Goal: Leave review/rating: Share an evaluation or opinion about a product, service, or content

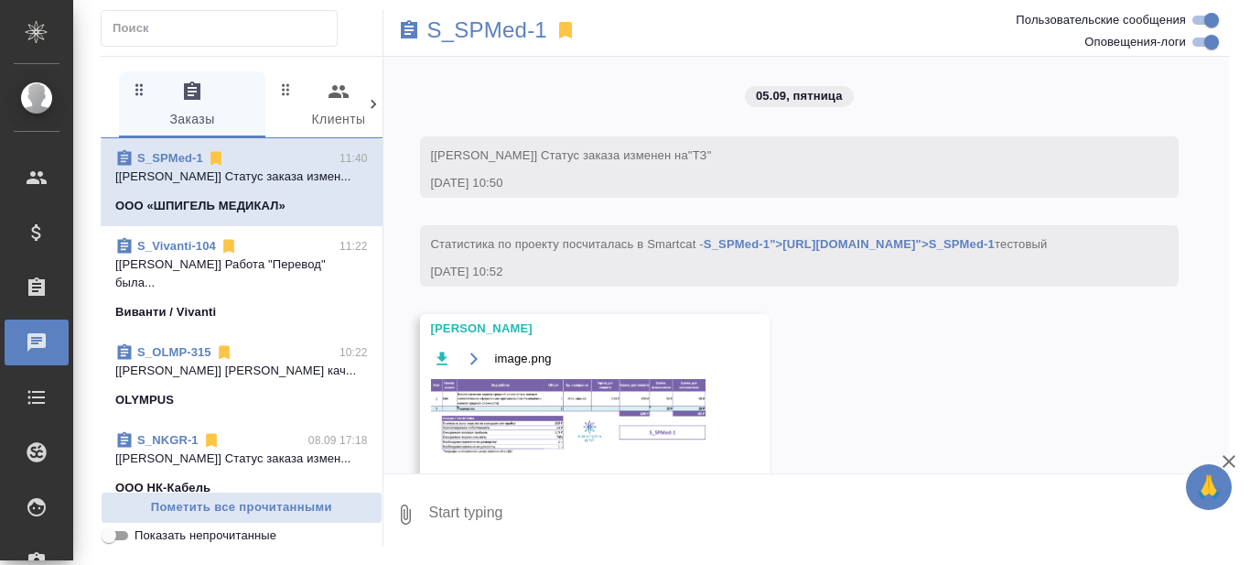
scroll to position [13036, 0]
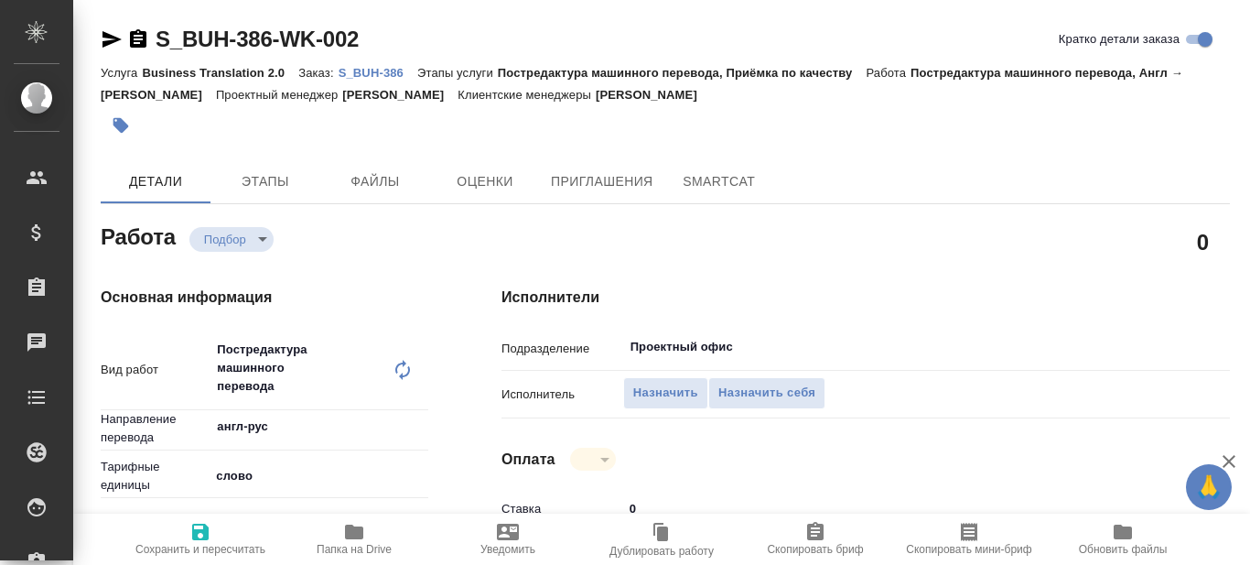
type textarea "x"
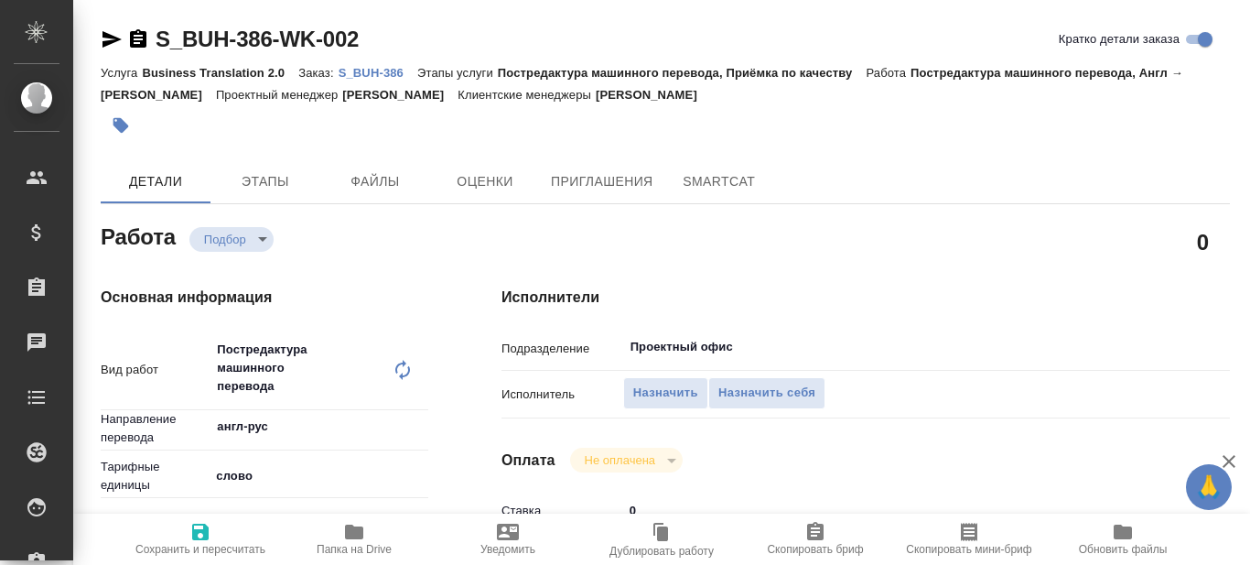
type textarea "x"
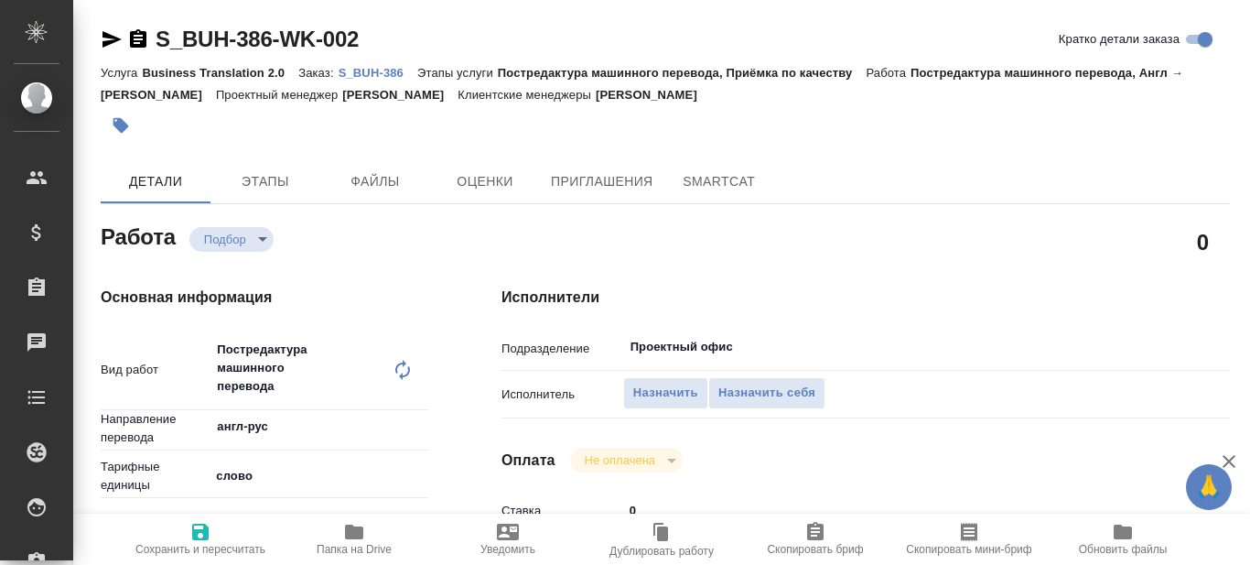
type textarea "x"
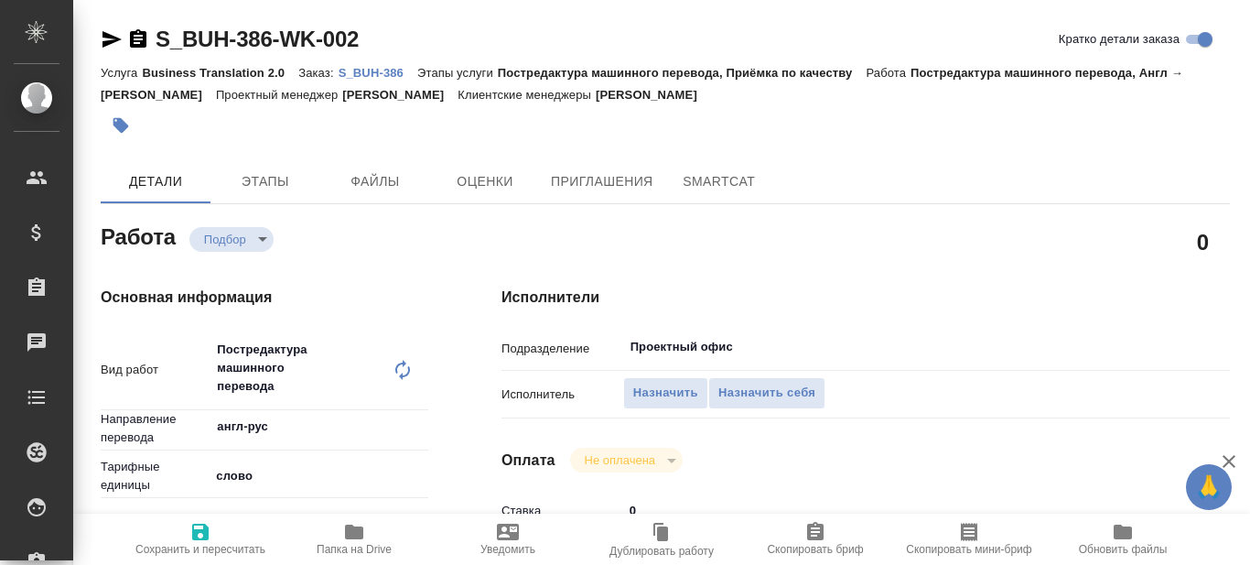
type textarea "x"
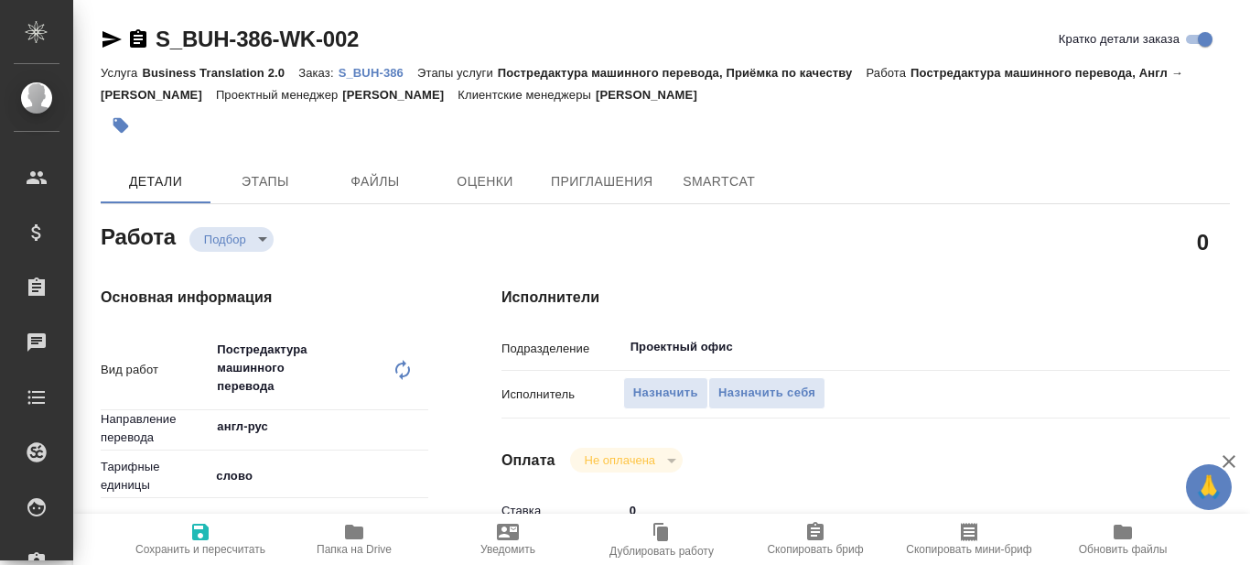
click at [376, 70] on p "S_BUH-386" at bounding box center [378, 73] width 79 height 14
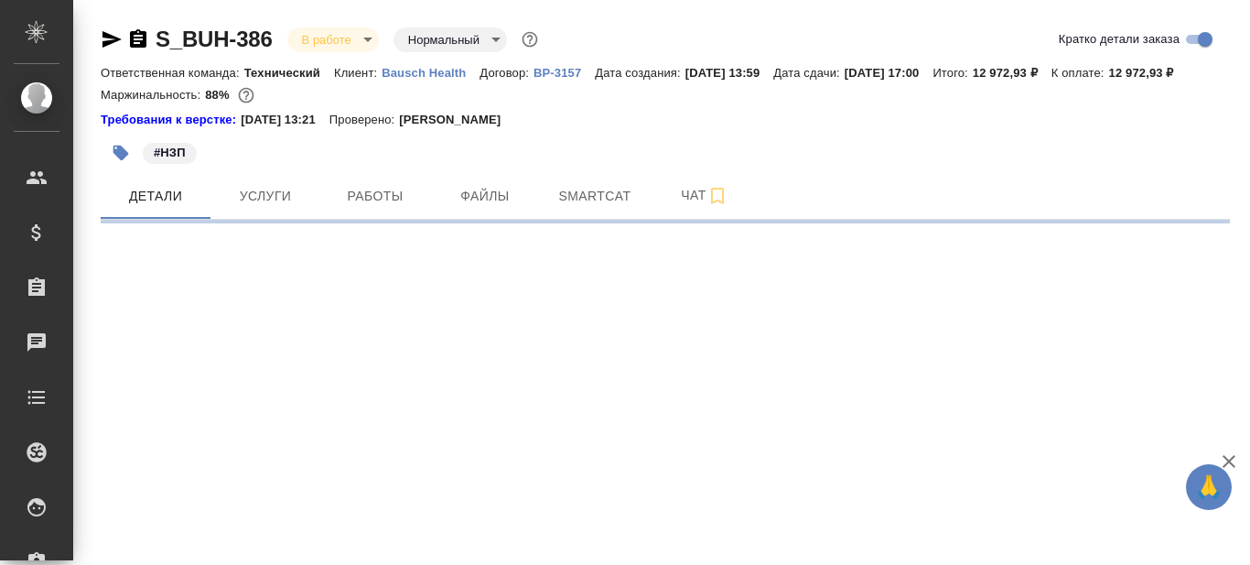
select select "RU"
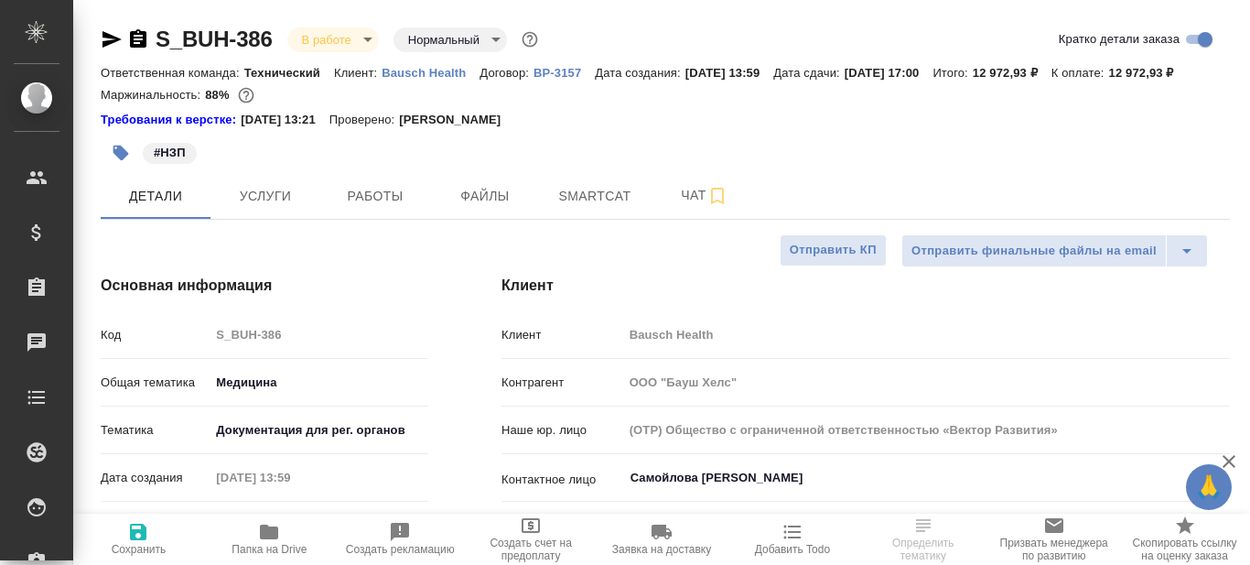
type textarea "x"
type input "[PERSON_NAME]"
type input "Переверзева Анна a.pereverzeva"
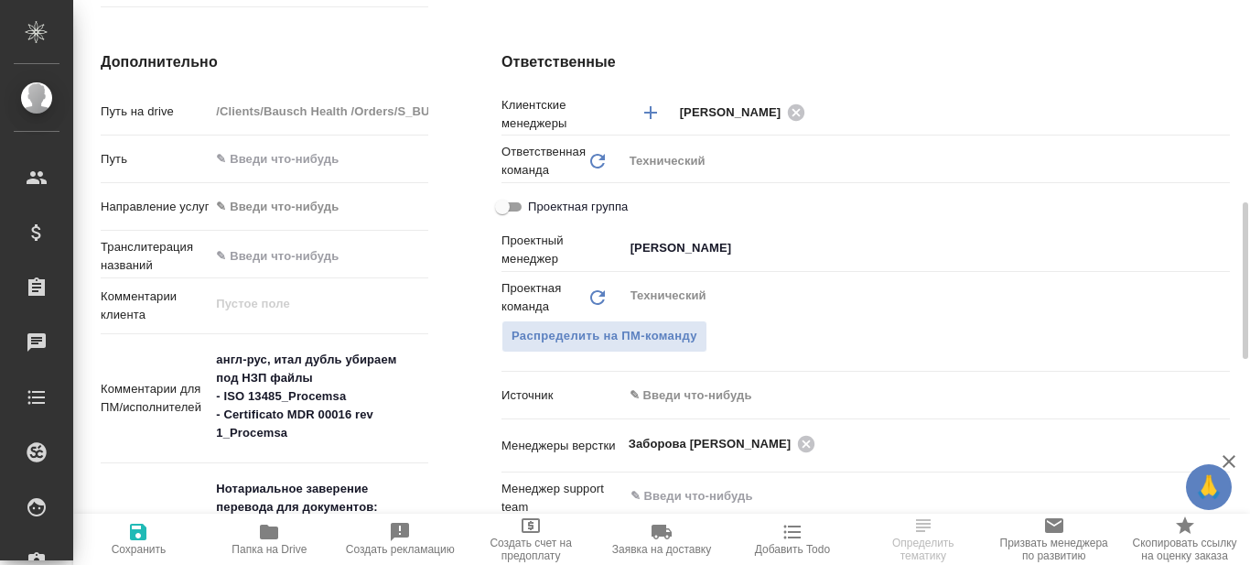
scroll to position [824, 0]
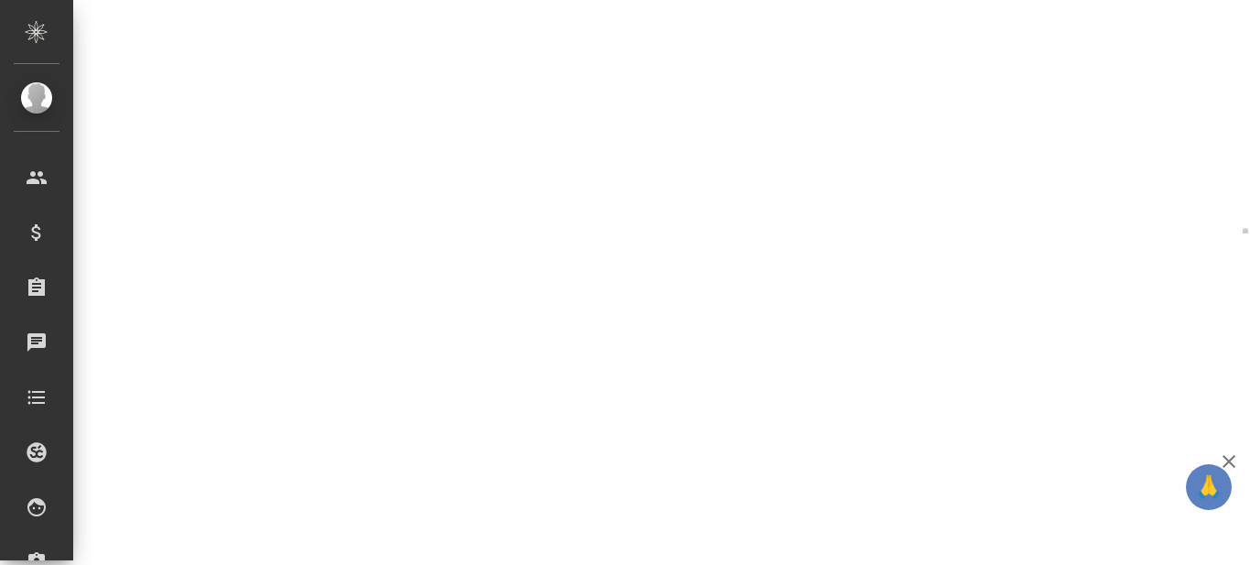
select select "RU"
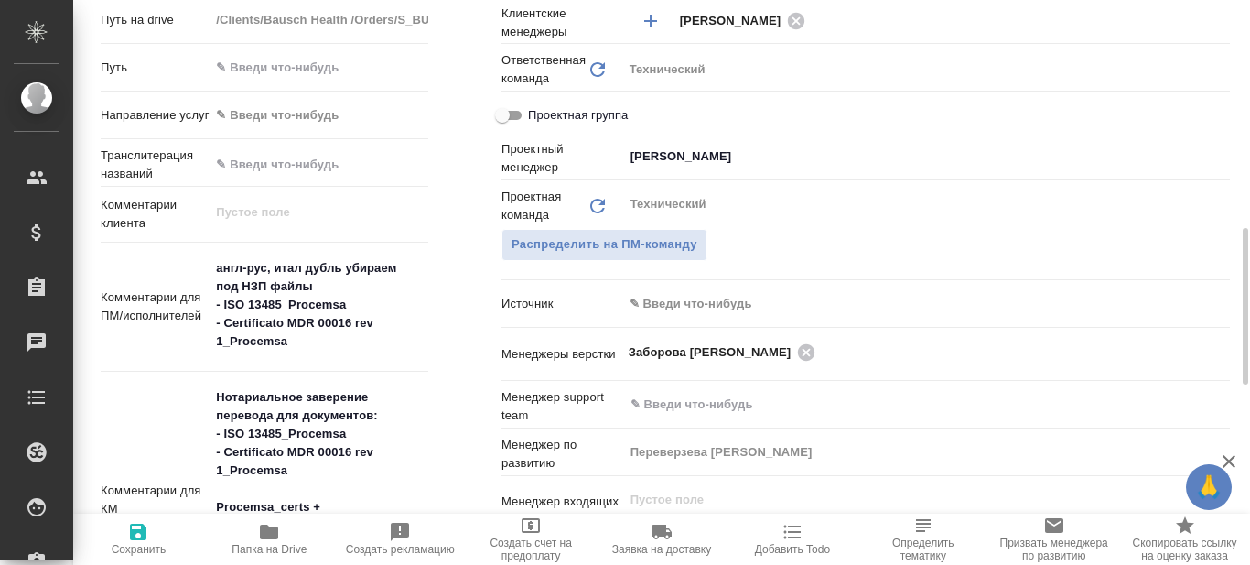
type textarea "x"
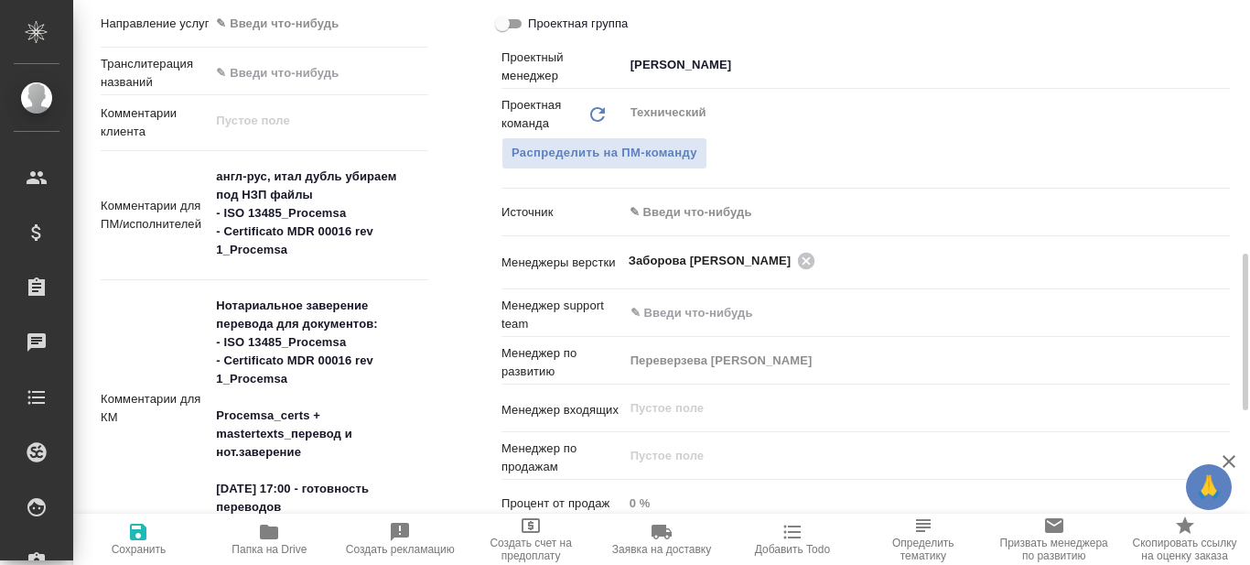
scroll to position [1007, 0]
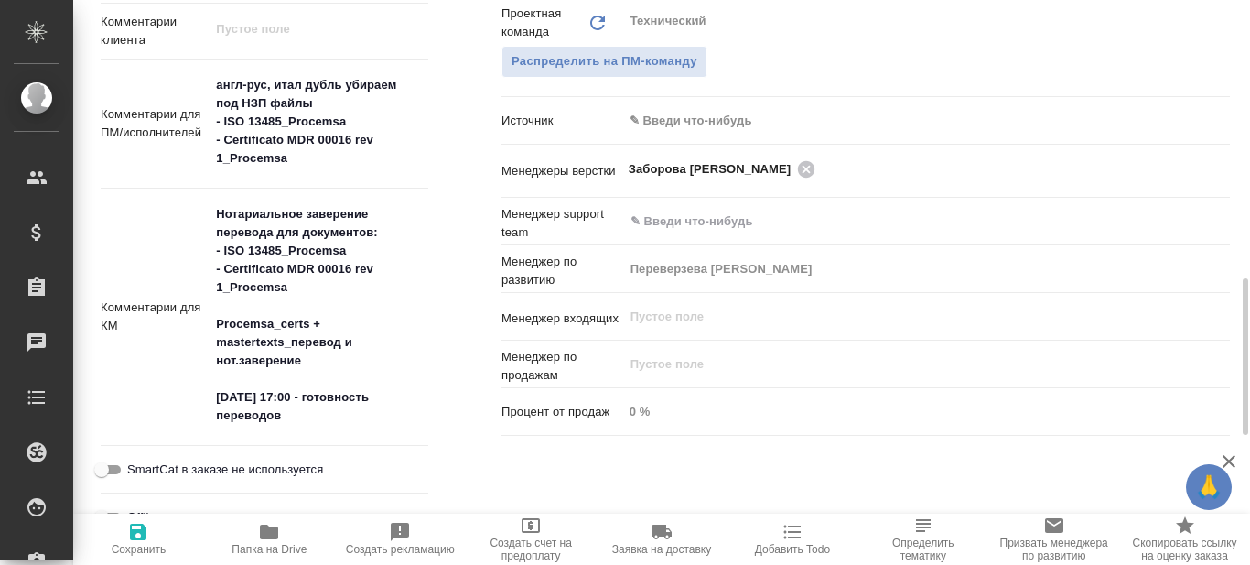
click at [270, 537] on icon "button" at bounding box center [269, 531] width 18 height 15
type textarea "x"
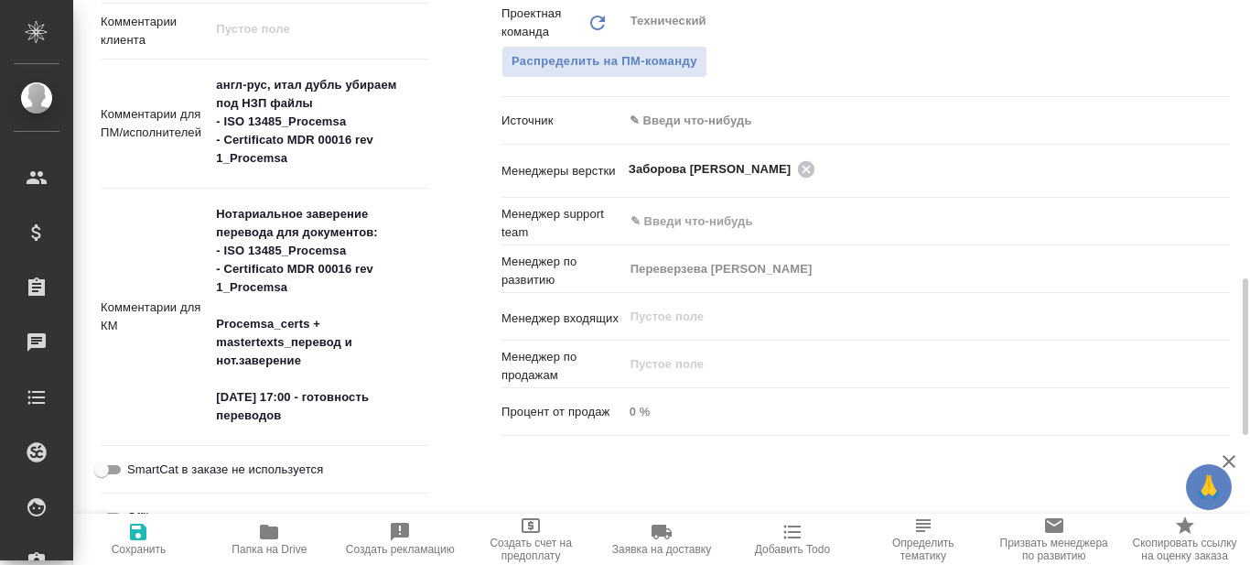
type textarea "x"
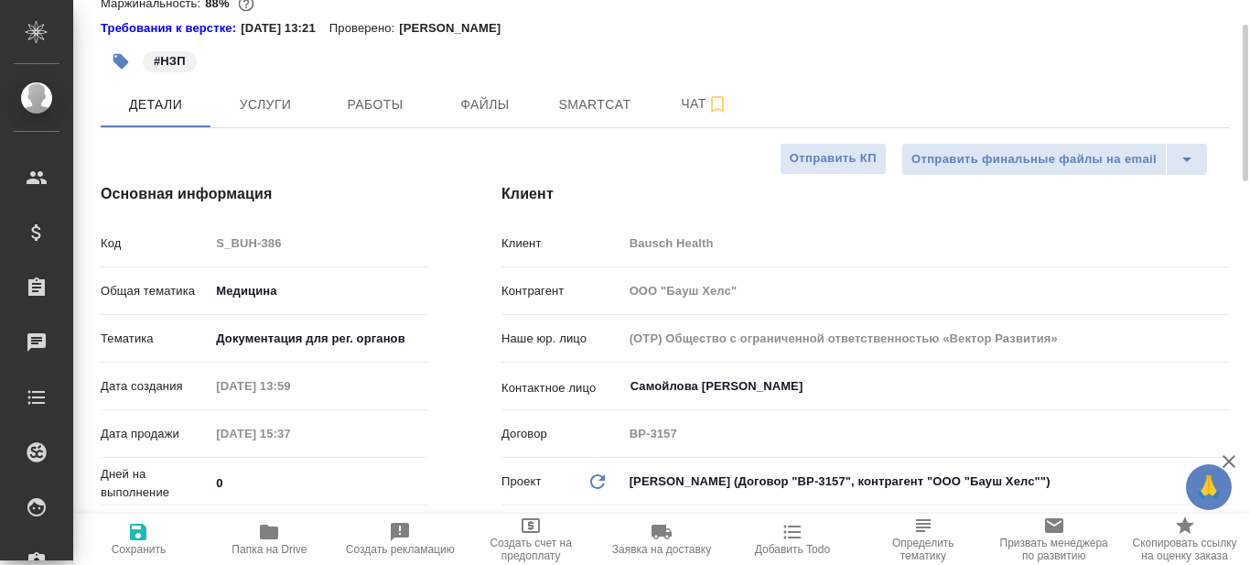
scroll to position [0, 0]
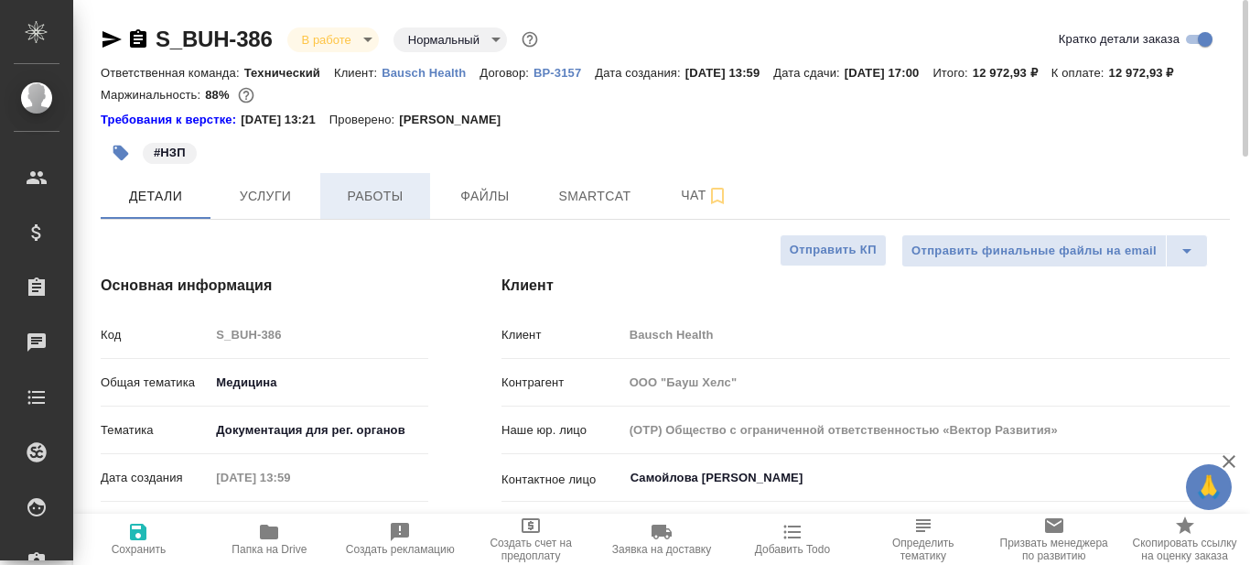
click at [400, 208] on span "Работы" at bounding box center [375, 196] width 88 height 23
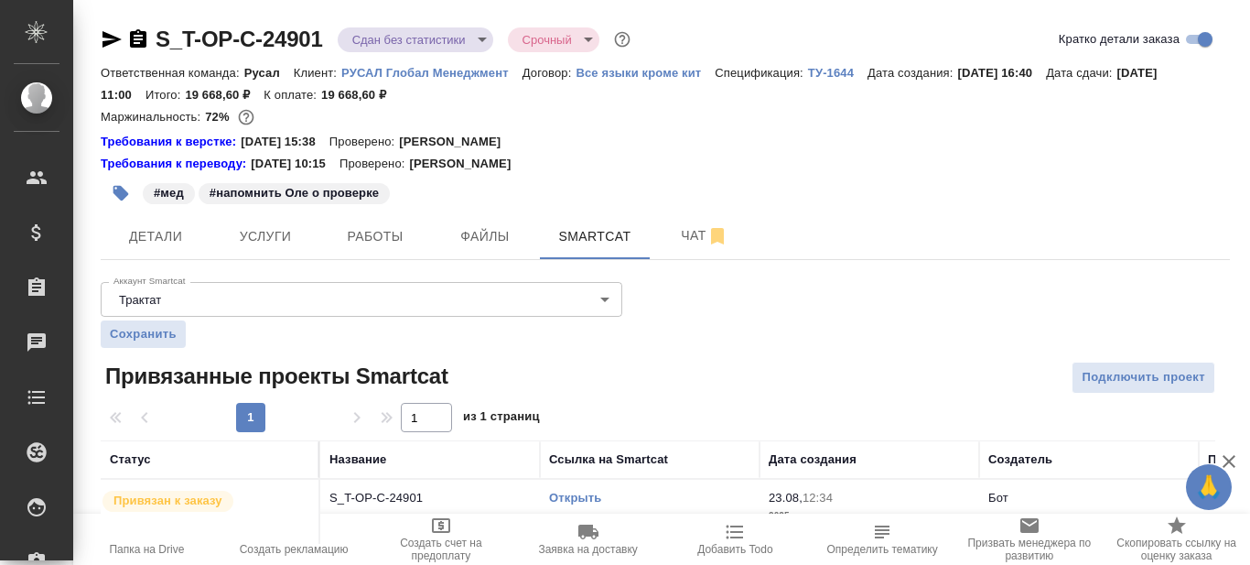
scroll to position [40, 0]
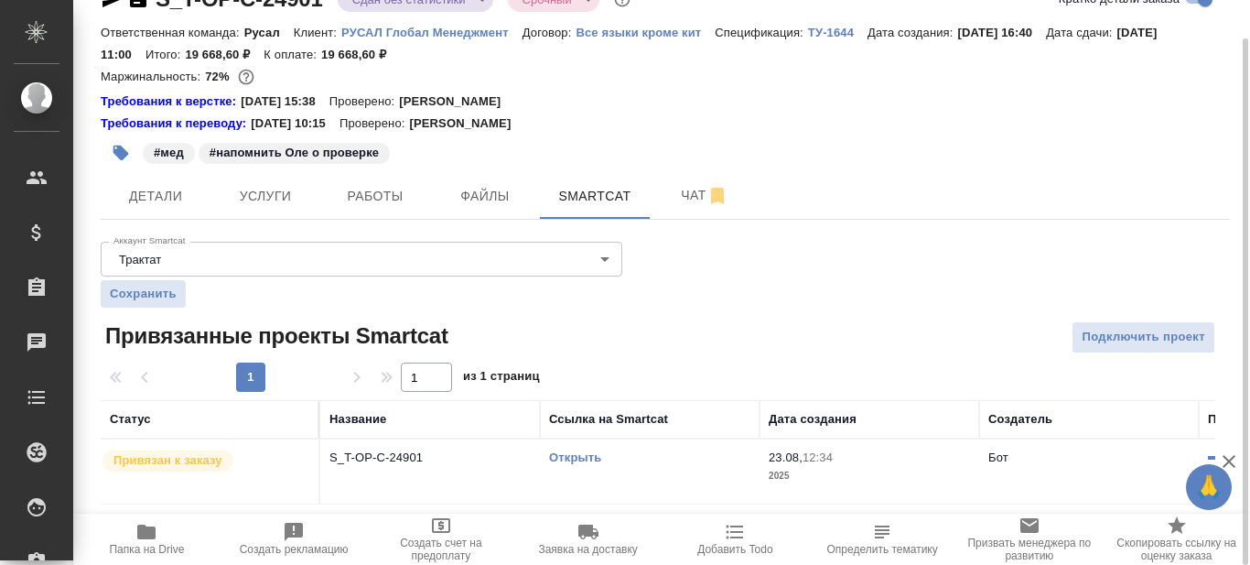
click at [574, 457] on link "Открыть" at bounding box center [575, 457] width 52 height 14
click at [574, 456] on link "Открыть" at bounding box center [575, 457] width 52 height 14
click at [144, 532] on icon "button" at bounding box center [146, 531] width 18 height 15
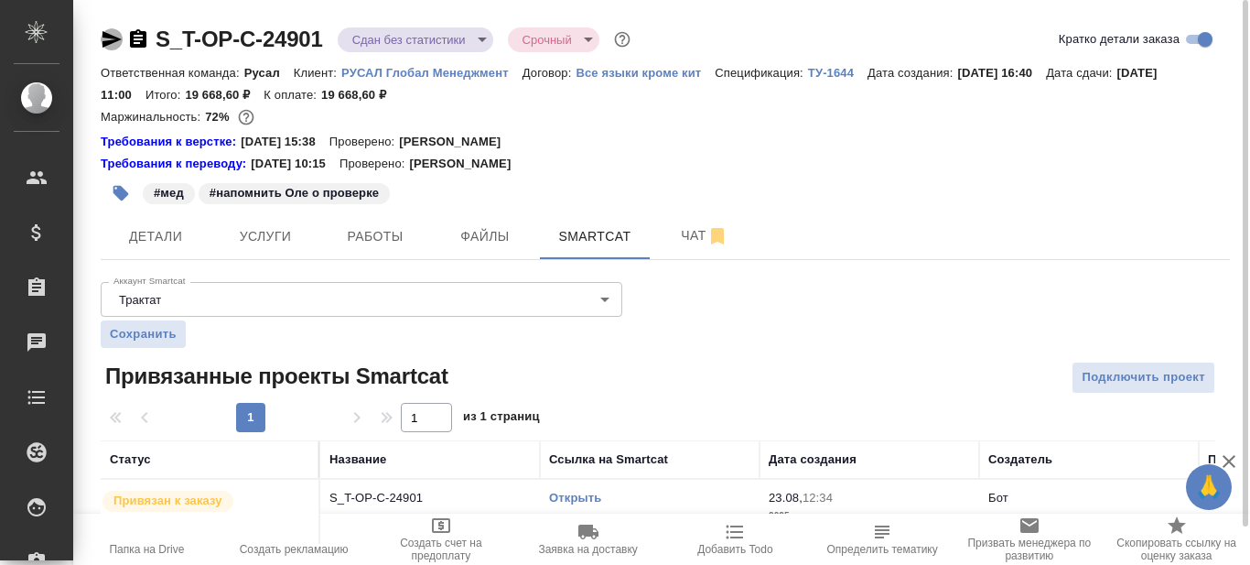
click at [110, 39] on icon "button" at bounding box center [112, 39] width 22 height 22
click at [388, 236] on span "Работы" at bounding box center [375, 236] width 88 height 23
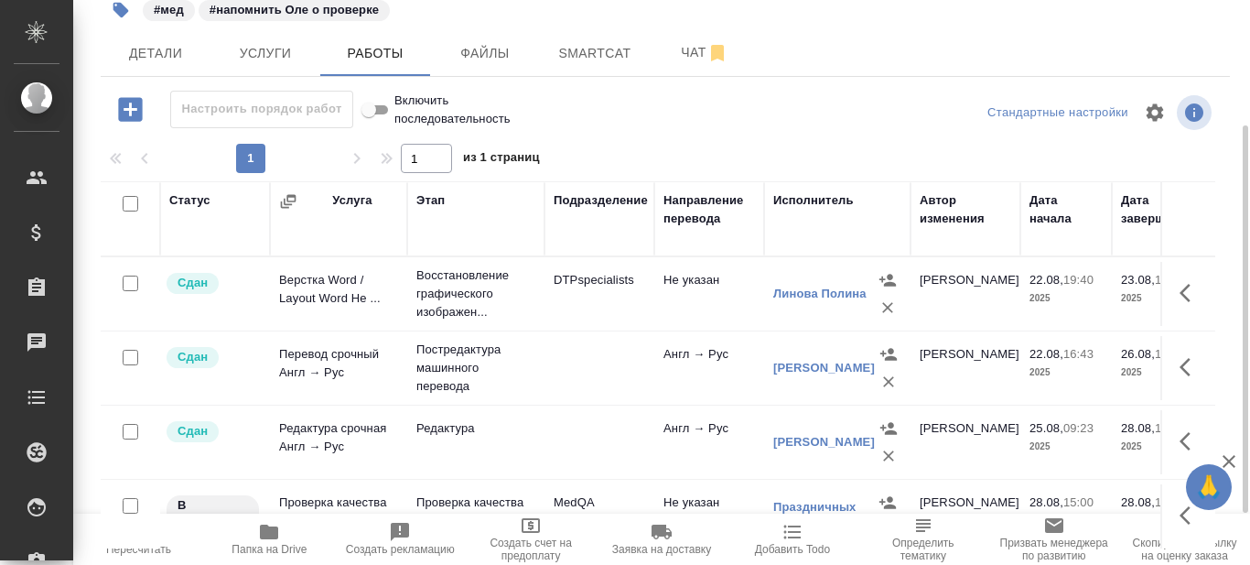
scroll to position [258, 0]
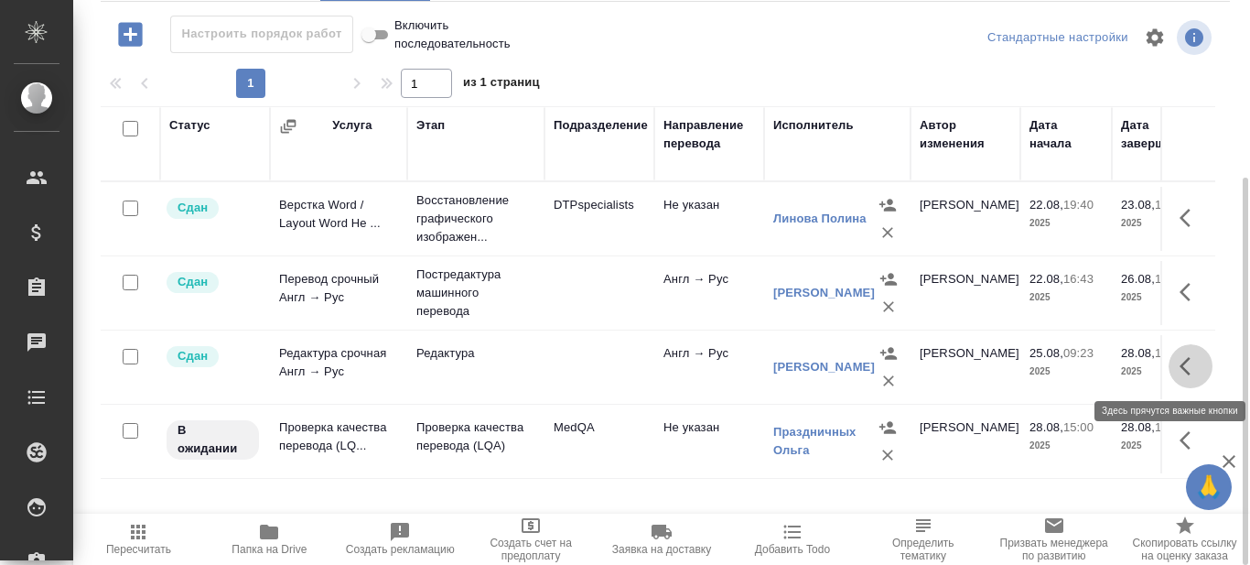
click at [1186, 363] on icon "button" at bounding box center [1191, 366] width 22 height 22
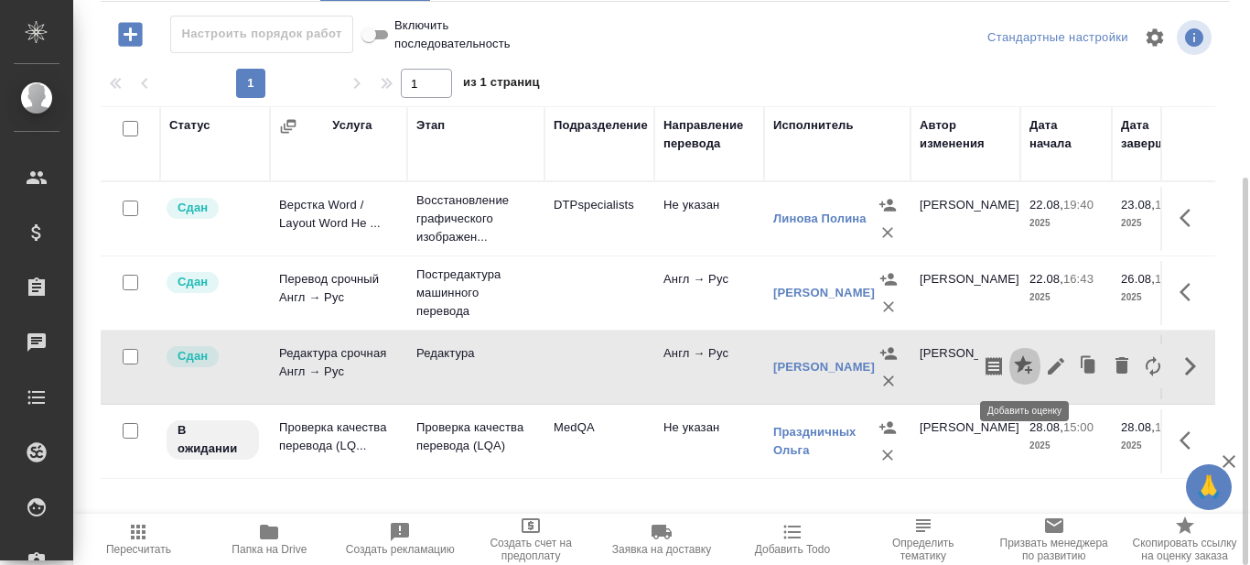
click at [1029, 361] on icon "button" at bounding box center [1025, 366] width 22 height 22
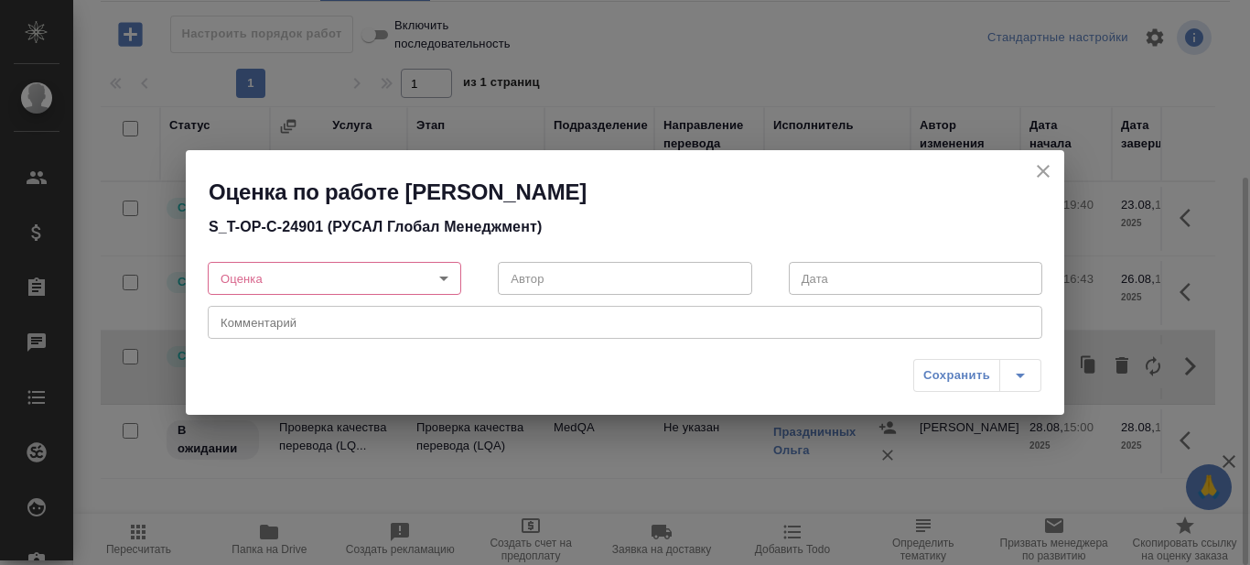
click at [450, 275] on body "🙏 .cls-1 fill:#fff; AWATERA Prazdnichnykh Olga Клиенты Спецификации Заказы 0 Ча…" at bounding box center [625, 282] width 1250 height 565
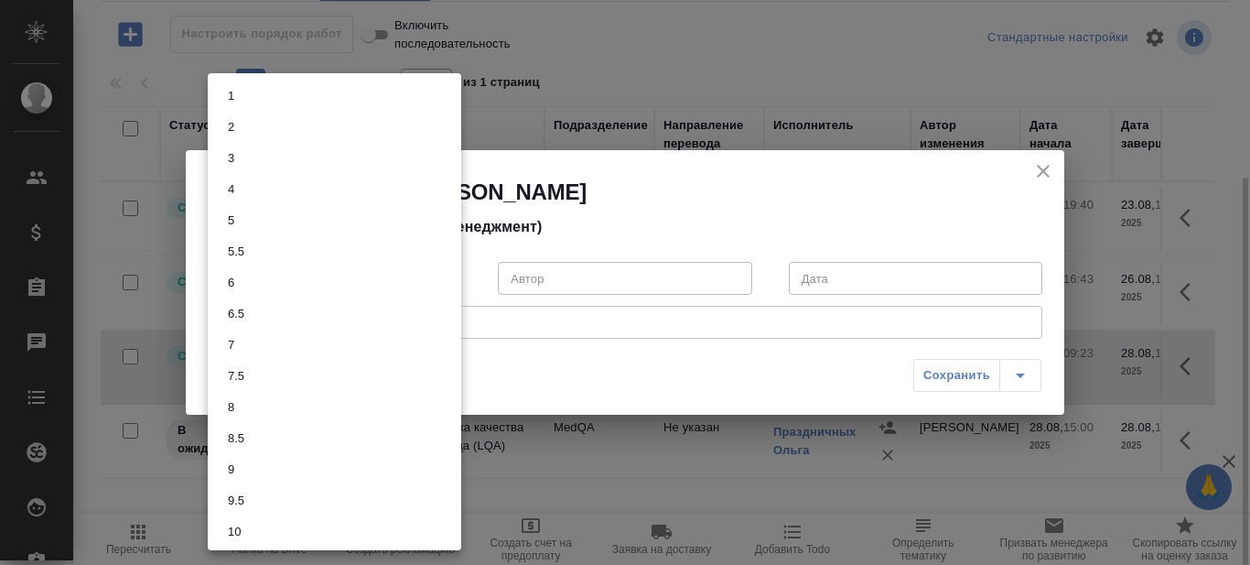
click at [253, 404] on li "8" at bounding box center [334, 407] width 253 height 31
type input "8"
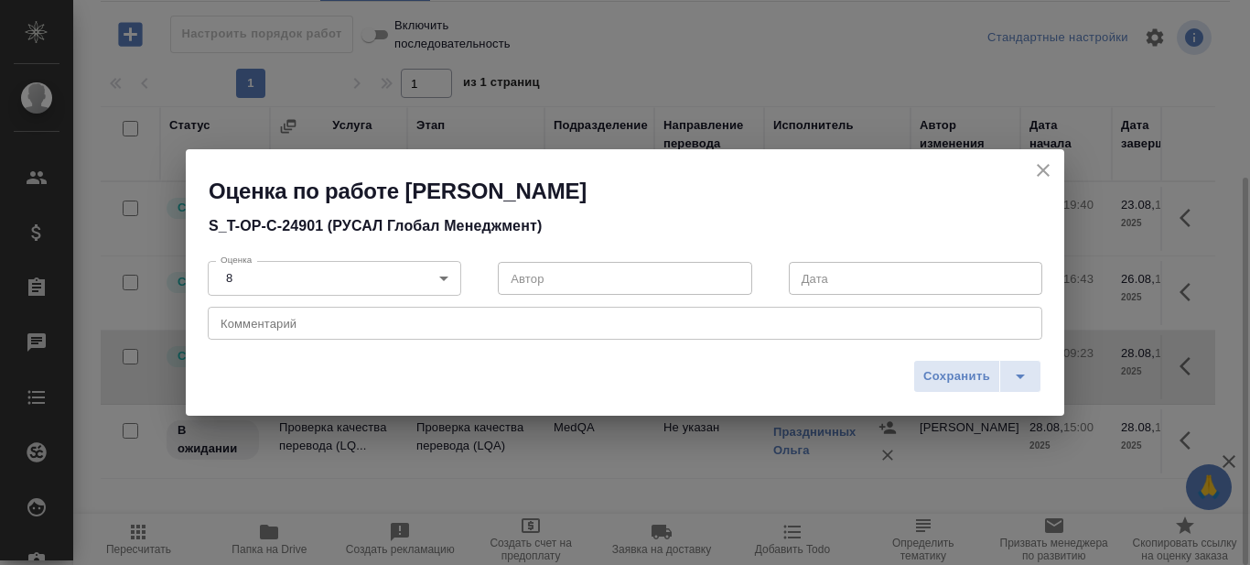
click at [347, 330] on div "x Комментарий" at bounding box center [625, 323] width 835 height 33
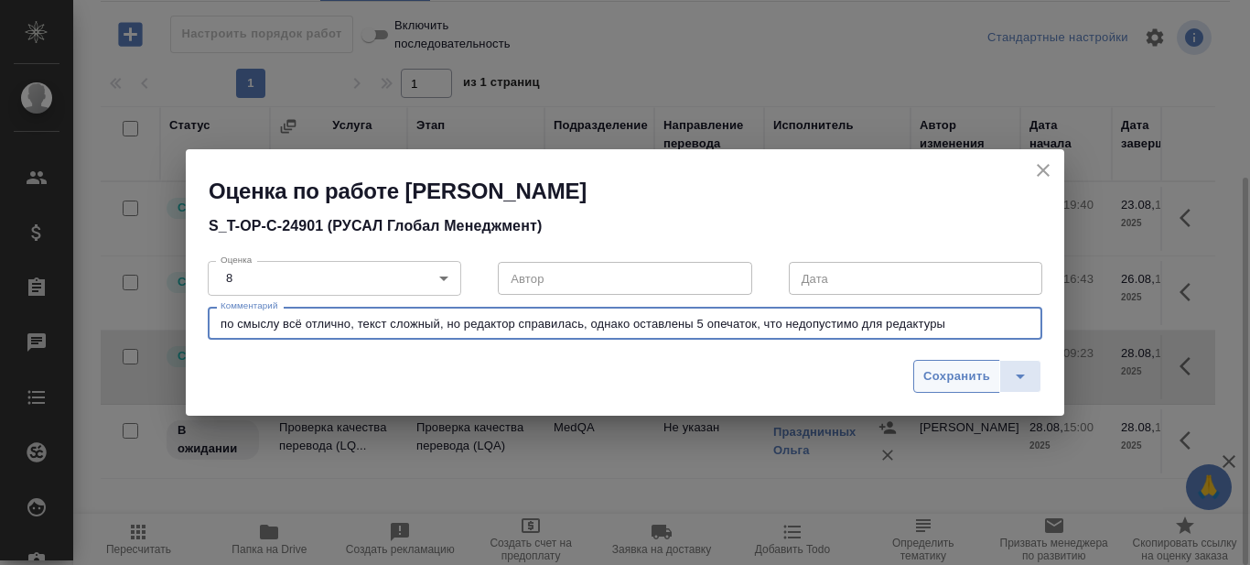
type textarea "по смыслу всё отлично, текст сложный, но редактор справилась, однако оставлены …"
click at [930, 372] on span "Сохранить" at bounding box center [956, 376] width 67 height 21
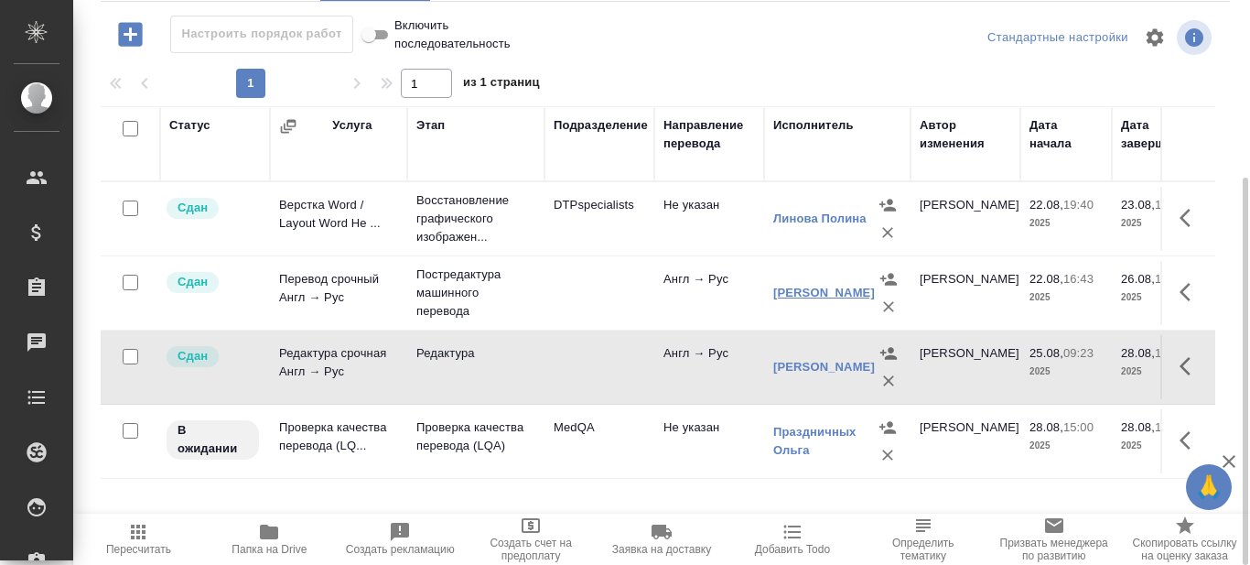
click at [801, 295] on link "Коротыч Александра Андреевна" at bounding box center [824, 293] width 102 height 14
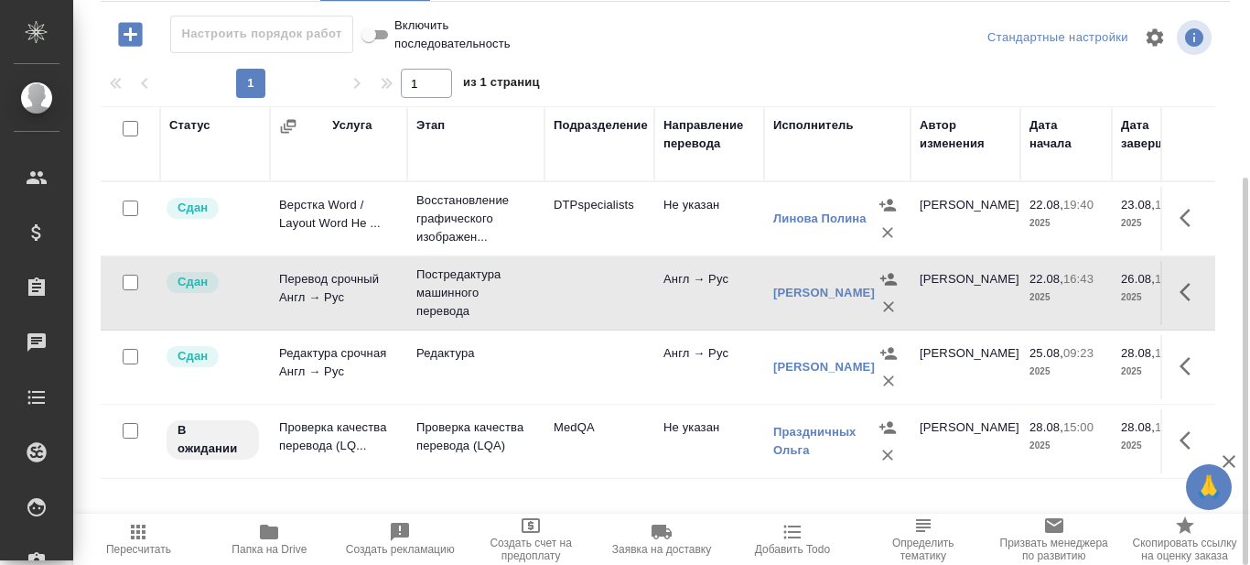
click at [1186, 288] on icon "button" at bounding box center [1185, 292] width 11 height 18
click at [1019, 283] on icon "button" at bounding box center [1025, 292] width 22 height 22
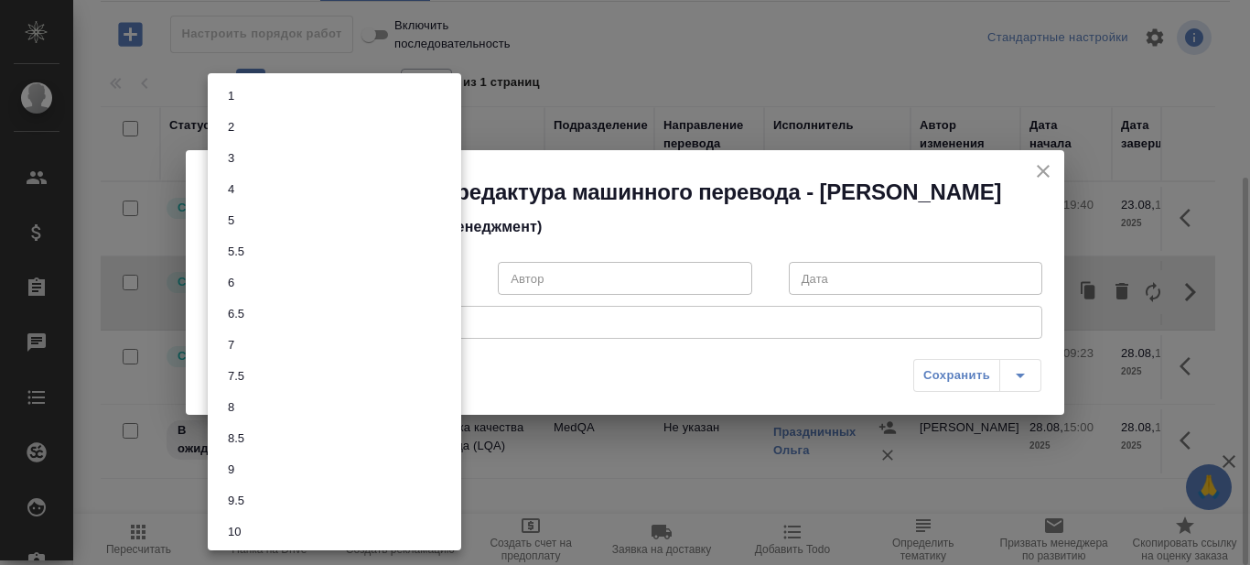
click at [441, 281] on body "🙏 .cls-1 fill:#fff; AWATERA Prazdnichnykh Olga Клиенты Спецификации Заказы 0 Ча…" at bounding box center [625, 282] width 1250 height 565
click at [238, 221] on button "5" at bounding box center [230, 220] width 17 height 20
type input "5"
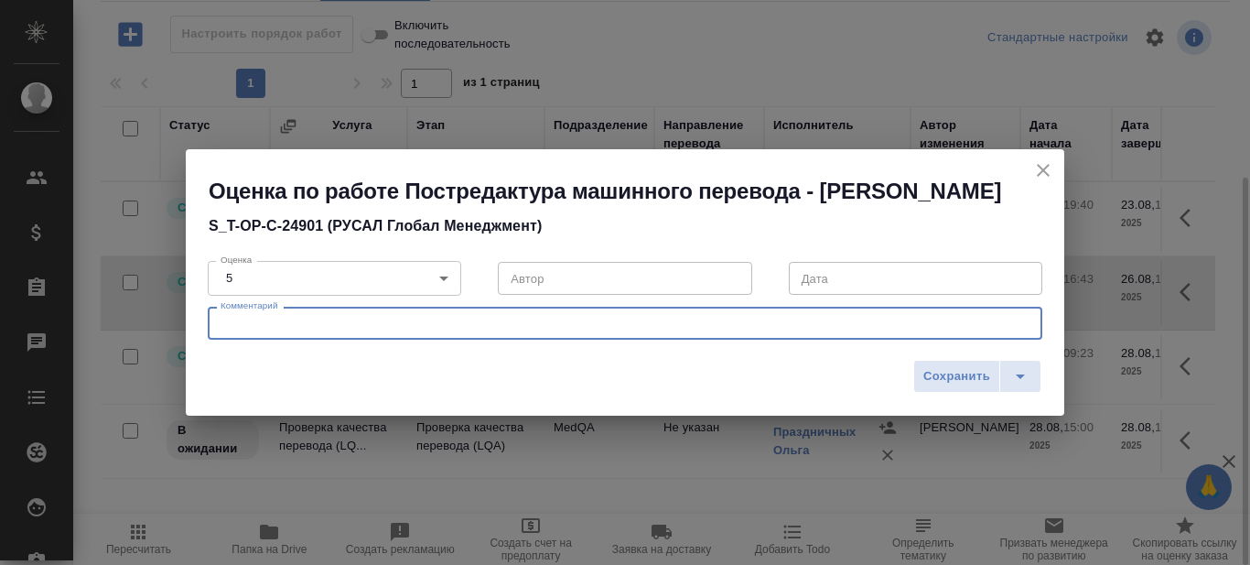
click at [361, 330] on textarea at bounding box center [625, 324] width 809 height 14
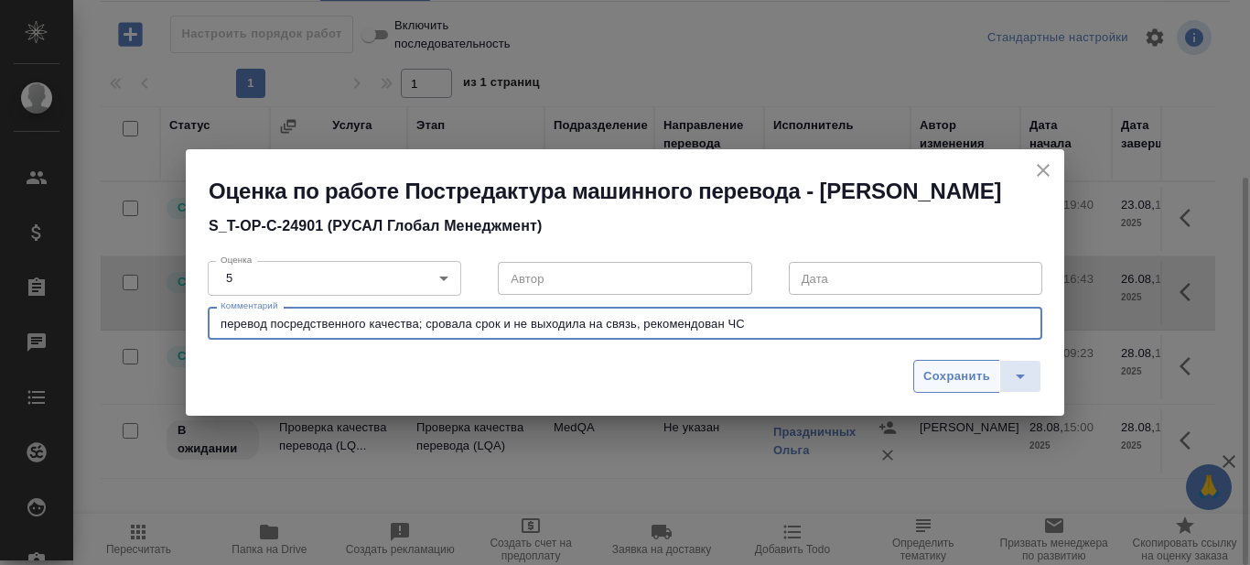
type textarea "перевод посредственного качества; сровала срок и не выходила на связь, рекоменд…"
click at [955, 387] on span "Сохранить" at bounding box center [956, 376] width 67 height 21
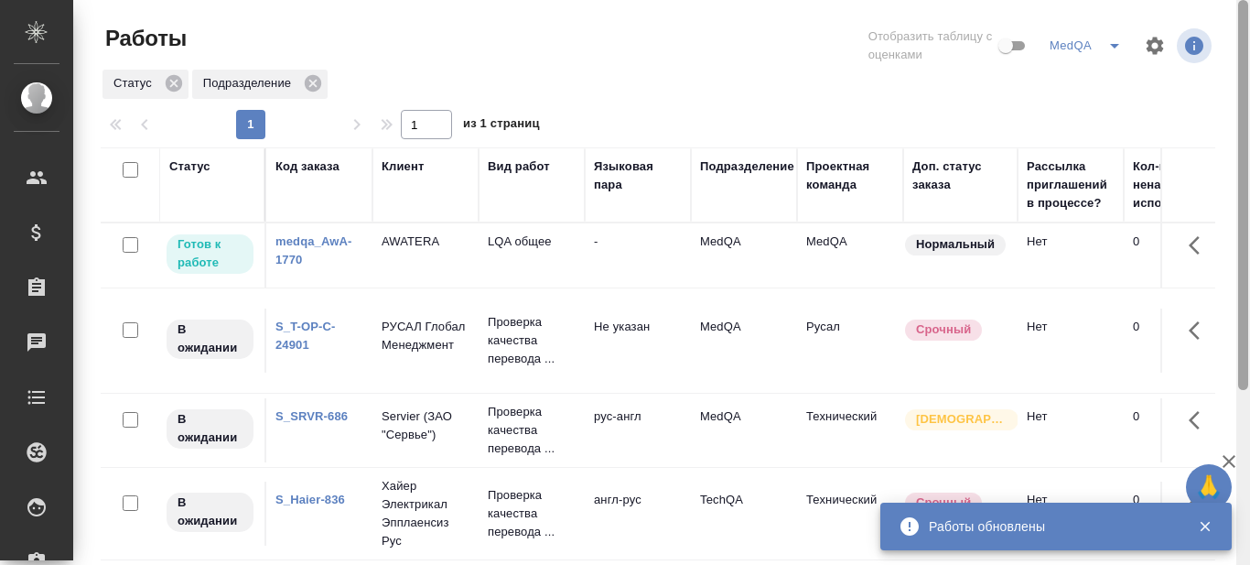
scroll to position [79, 0]
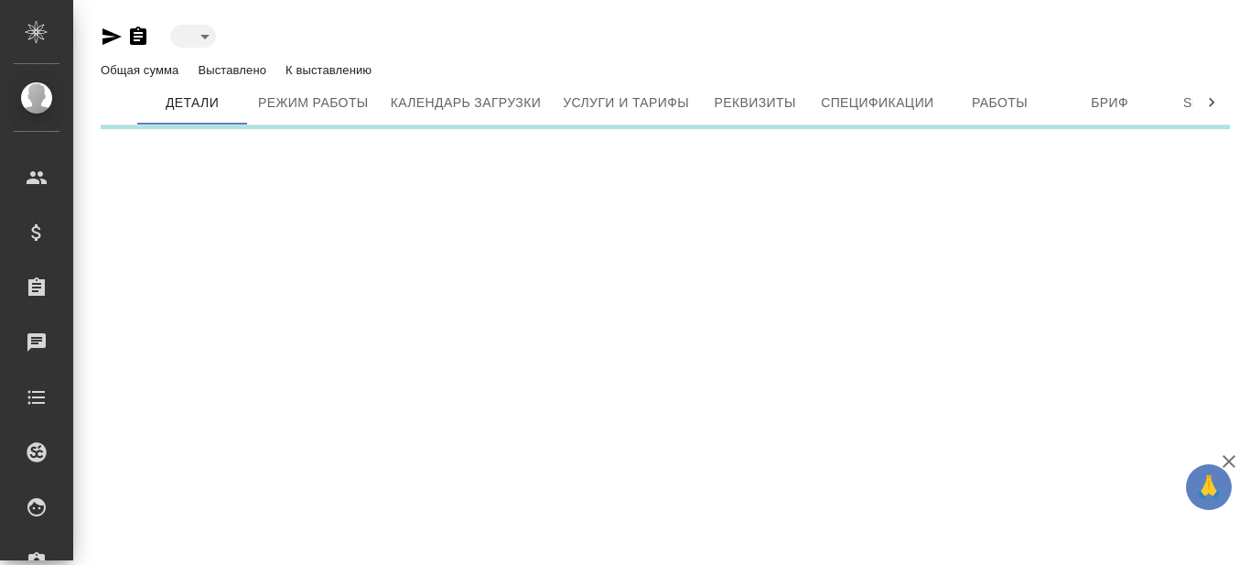
type input "active"
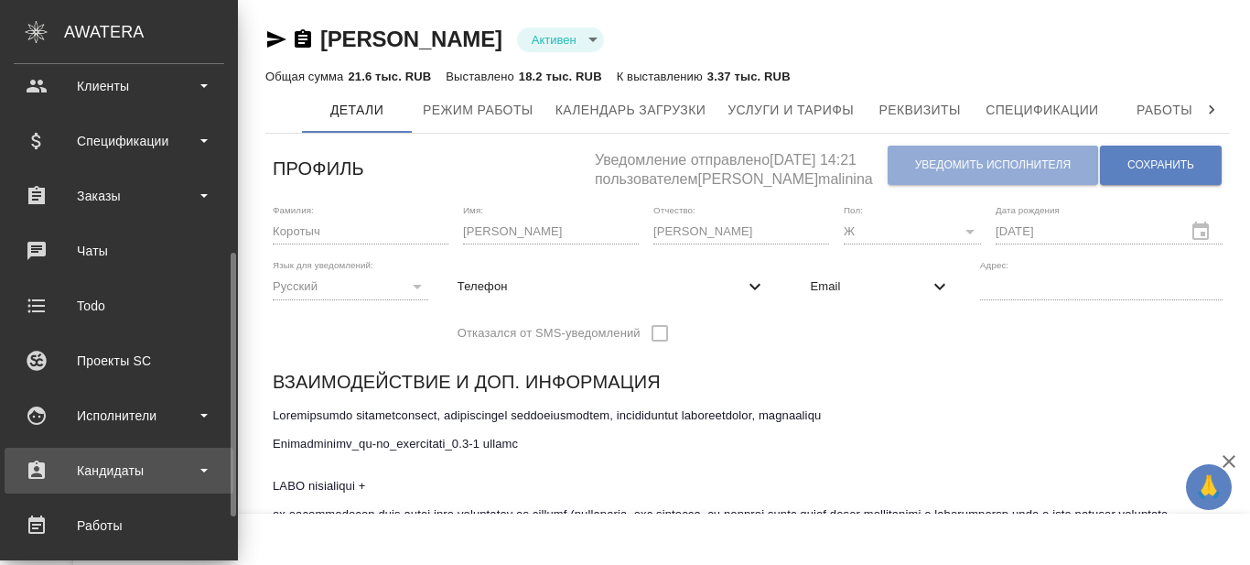
scroll to position [183, 0]
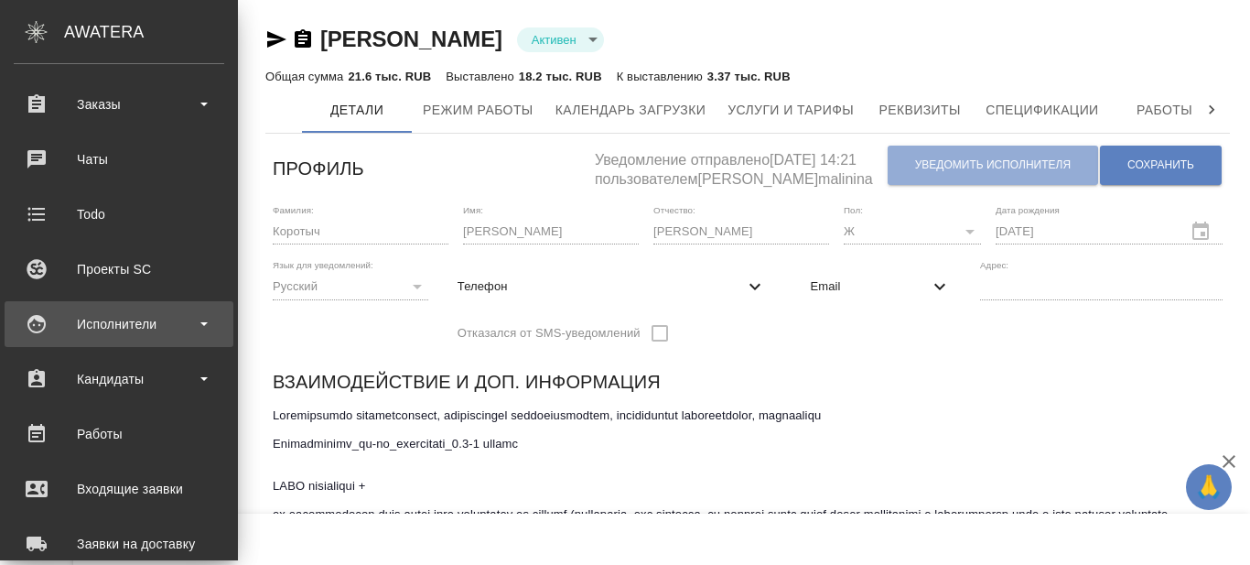
click at [200, 329] on div "Исполнители" at bounding box center [119, 323] width 210 height 27
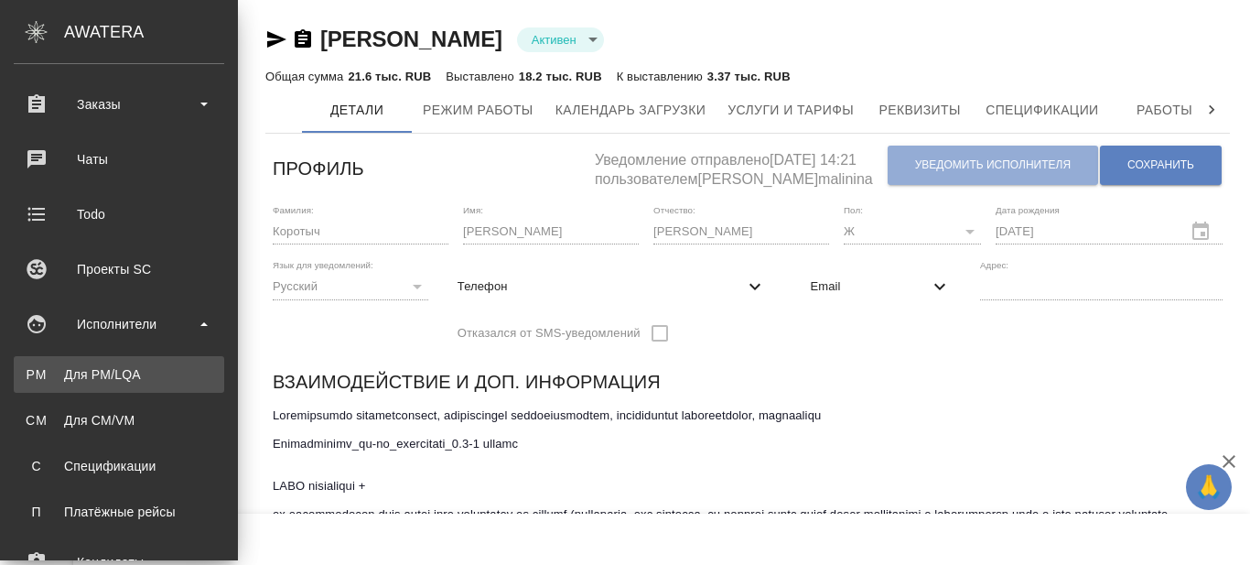
click at [119, 381] on div "Для PM/LQA" at bounding box center [119, 374] width 192 height 18
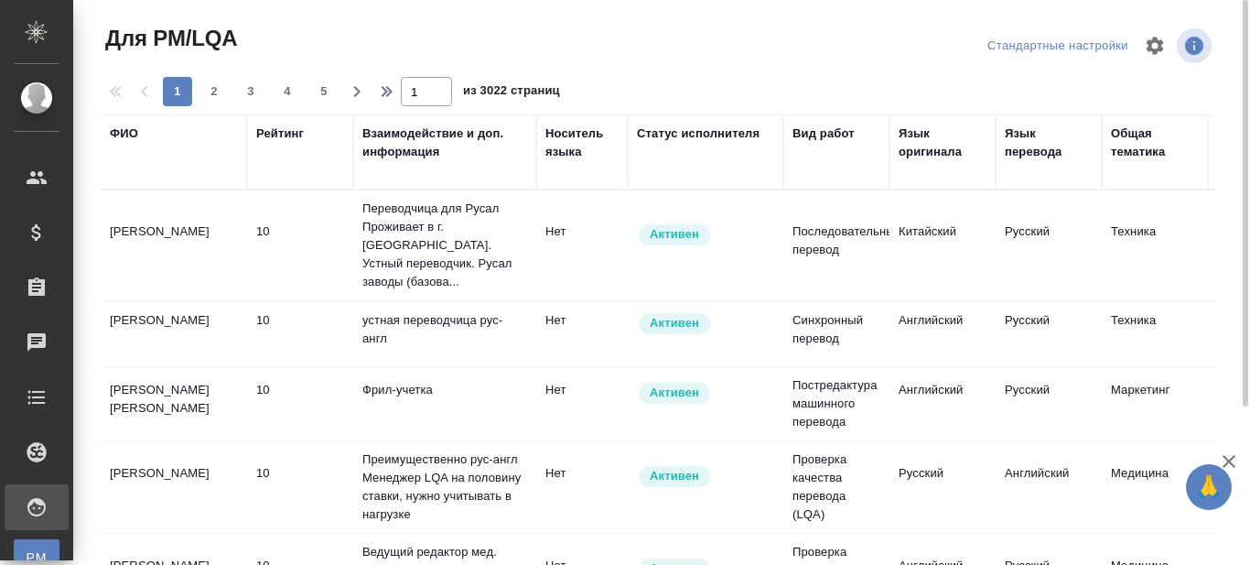
click at [124, 131] on div "ФИО" at bounding box center [124, 133] width 28 height 18
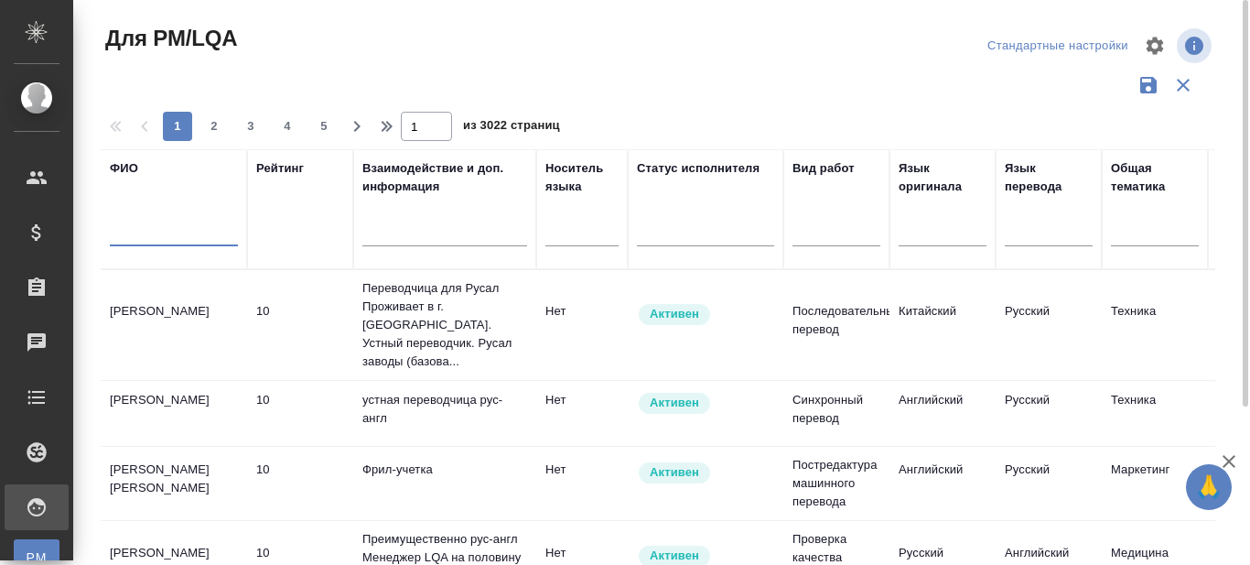
click at [156, 236] on input "text" at bounding box center [174, 234] width 128 height 23
type input "Коротыч"
